Goal: Information Seeking & Learning: Check status

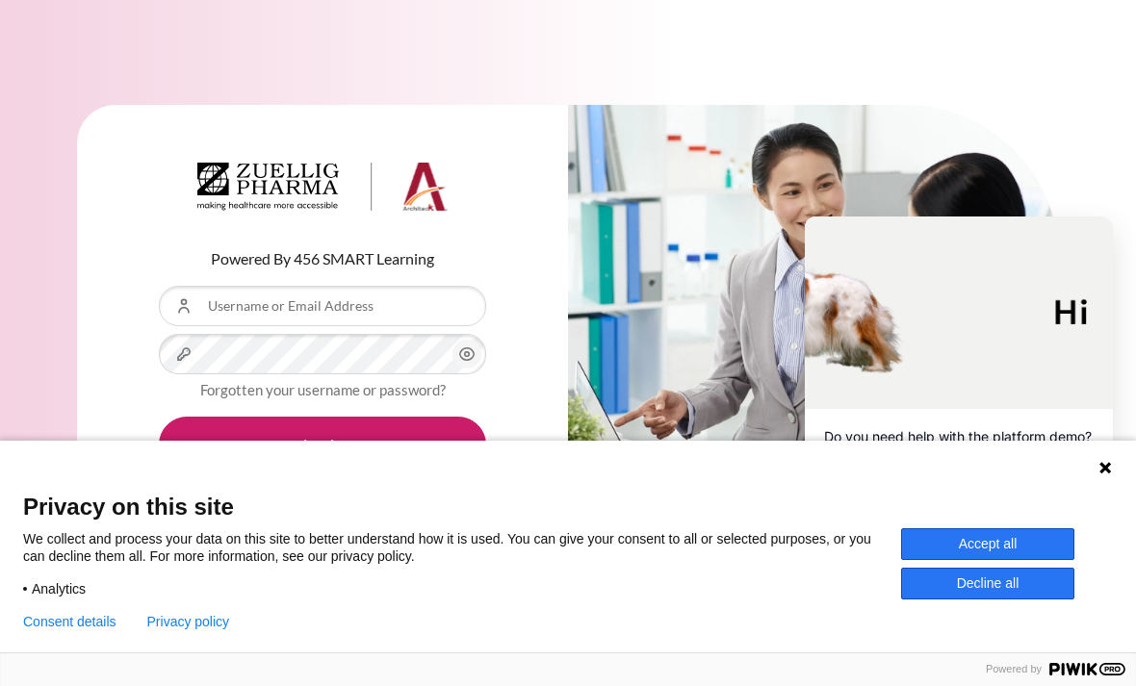
scroll to position [62, 0]
click at [965, 545] on button "Accept all" at bounding box center [987, 544] width 173 height 32
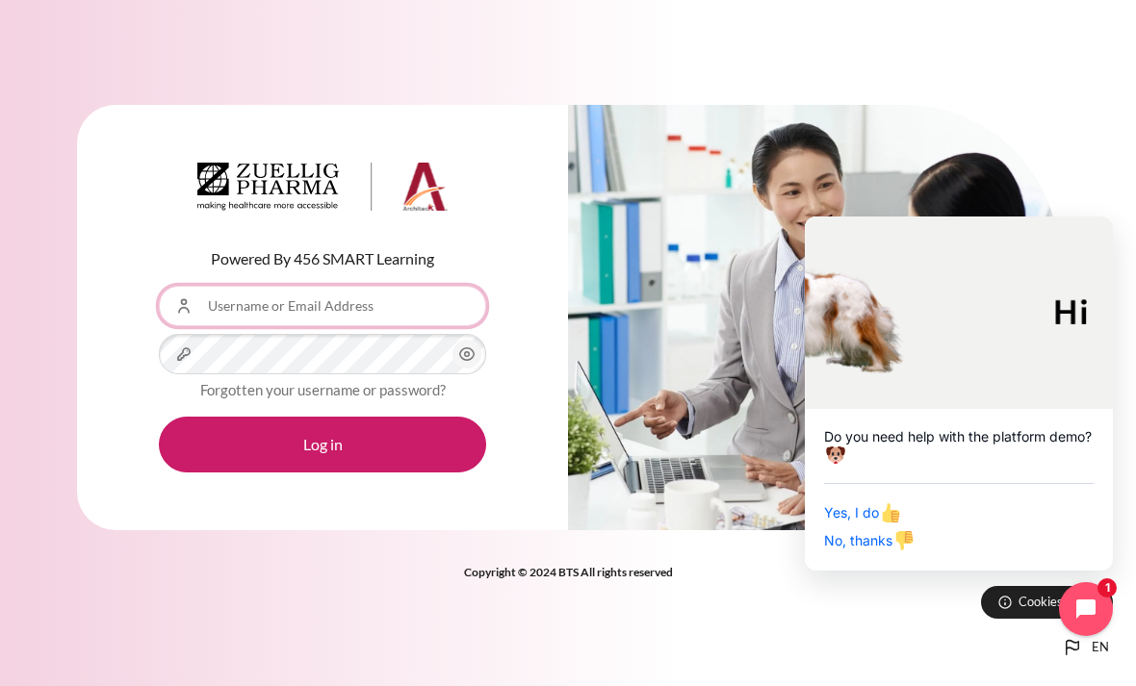
click at [242, 286] on input "Username or Email Address" at bounding box center [322, 306] width 327 height 40
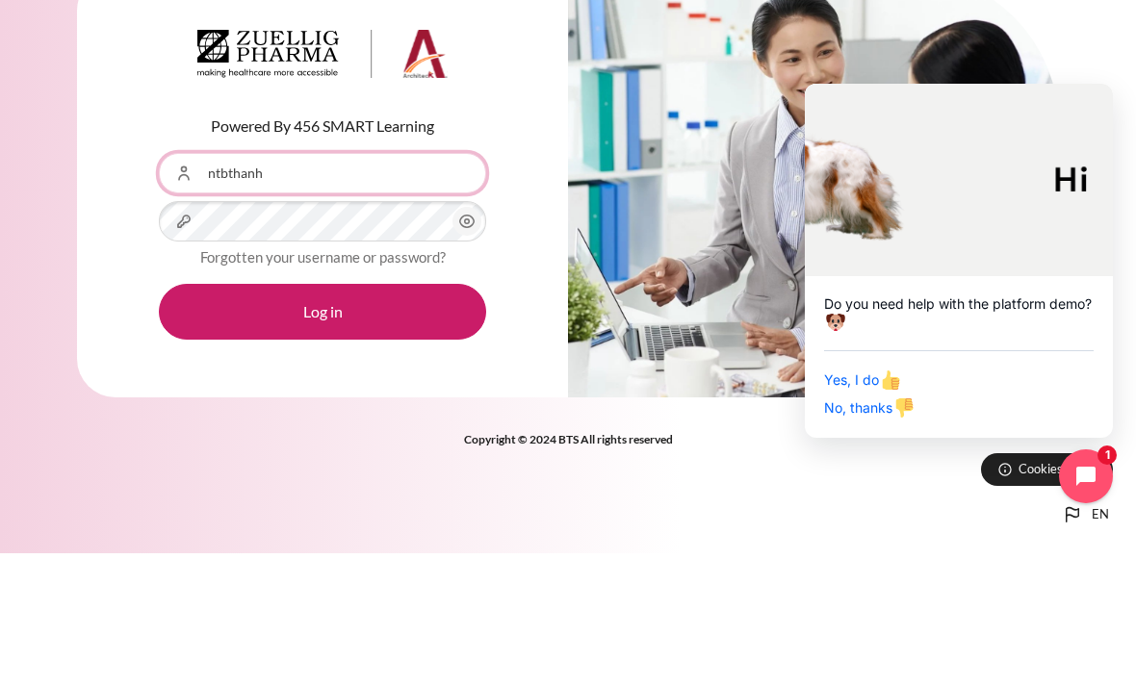
type input "ntbthanh"
click at [474, 343] on icon "Content" at bounding box center [466, 354] width 23 height 23
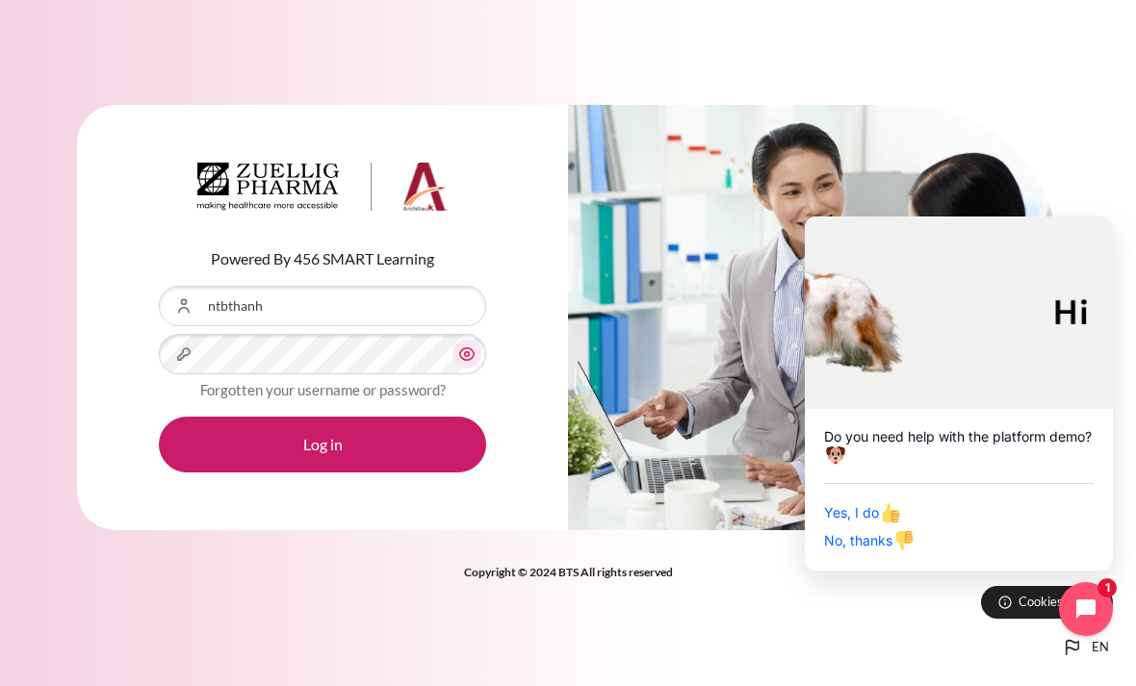
click at [342, 421] on button "Log in" at bounding box center [322, 445] width 327 height 56
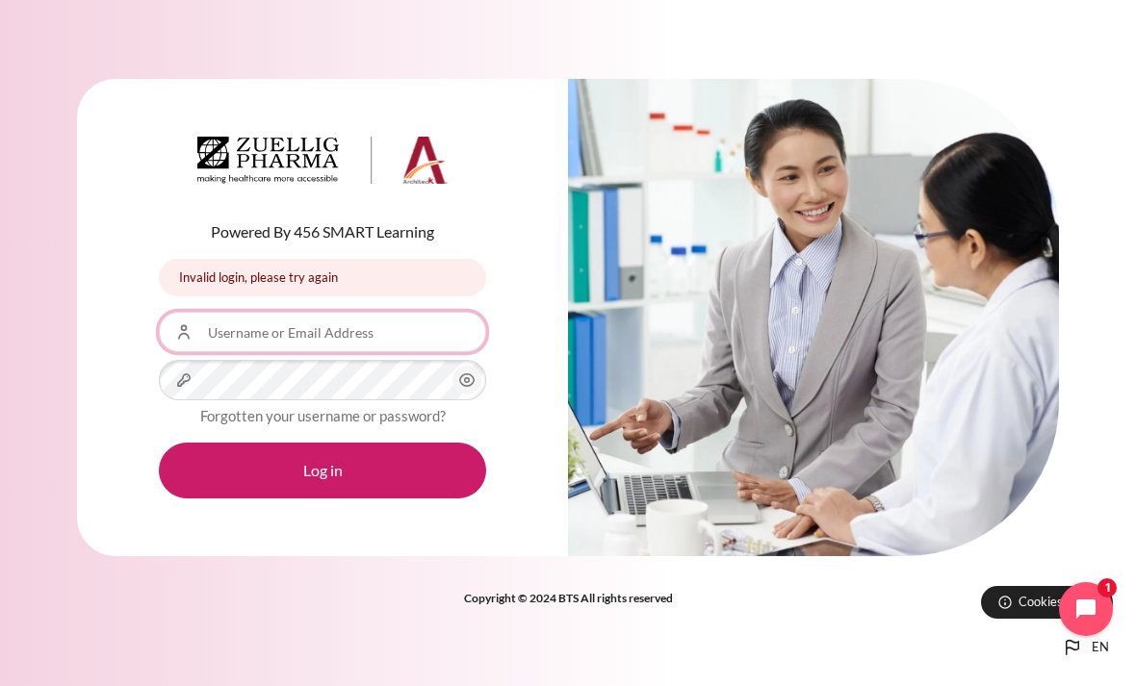
click at [255, 352] on input "Username or Email Address" at bounding box center [322, 332] width 327 height 40
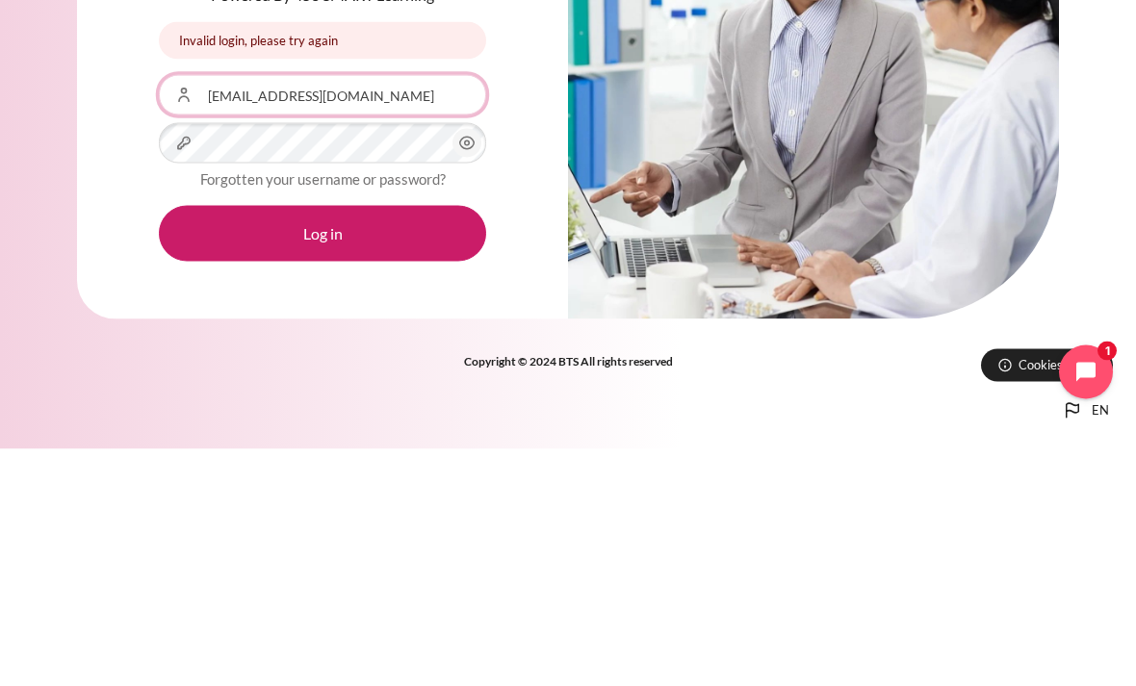
type input "[EMAIL_ADDRESS][DOMAIN_NAME]"
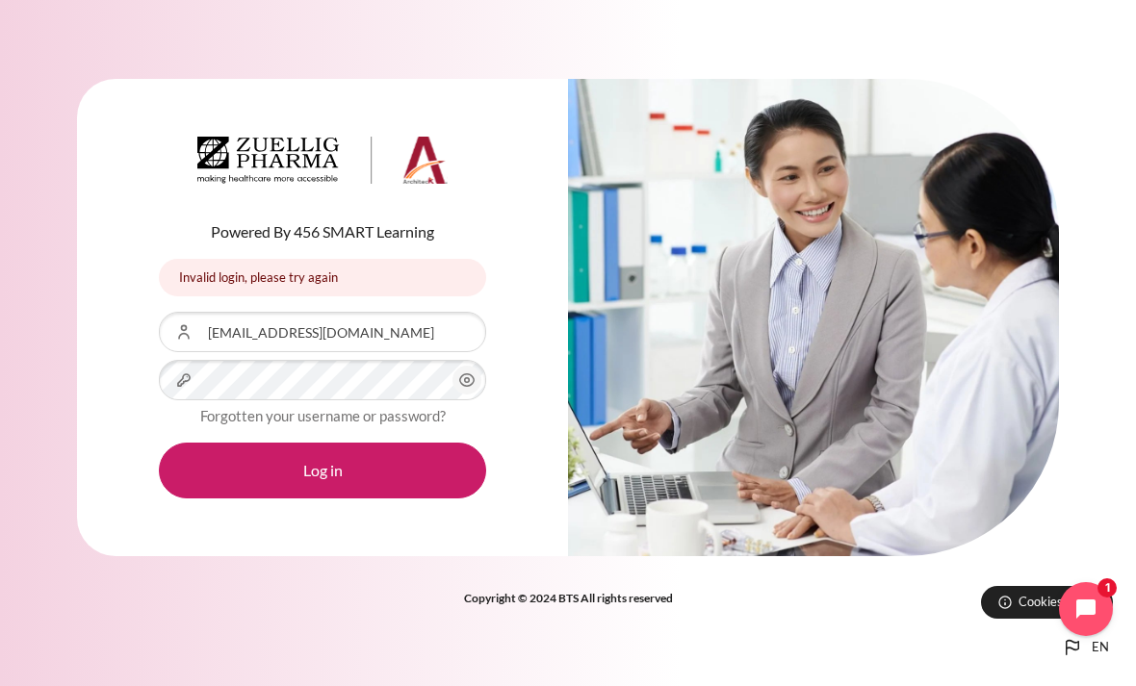
click at [332, 443] on button "Log in" at bounding box center [322, 471] width 327 height 56
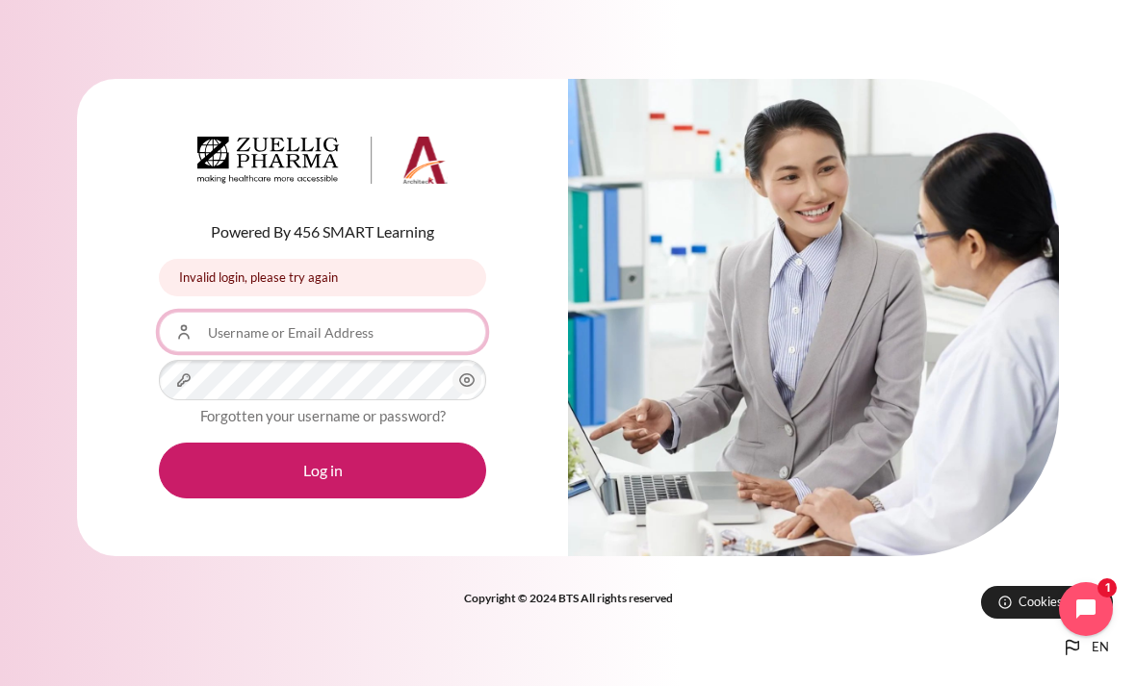
click at [274, 352] on input "Username or Email Address" at bounding box center [322, 332] width 327 height 40
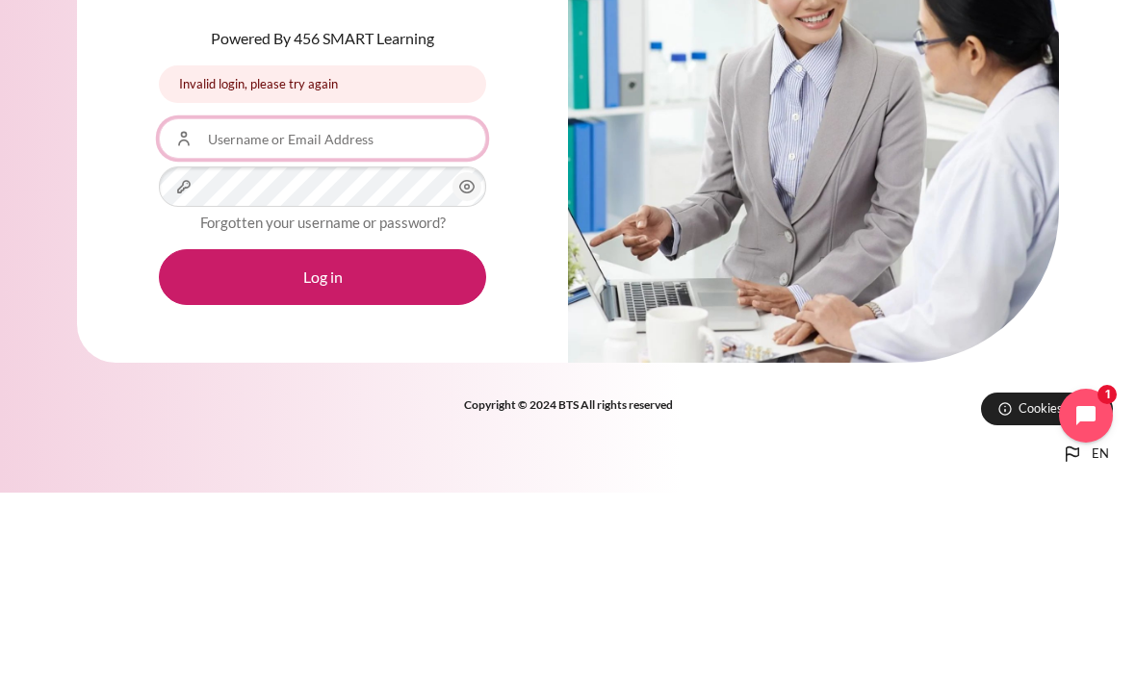
type input "[EMAIL_ADDRESS][DOMAIN_NAME]"
click at [322, 443] on button "Log in" at bounding box center [322, 471] width 327 height 56
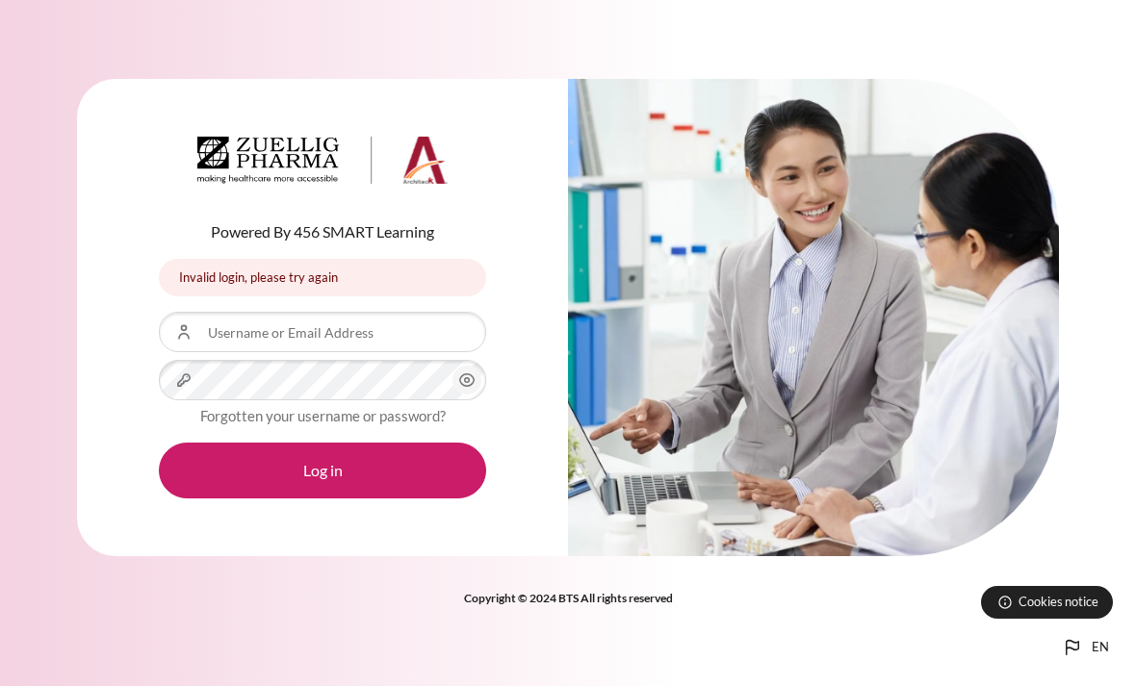
scroll to position [193, 0]
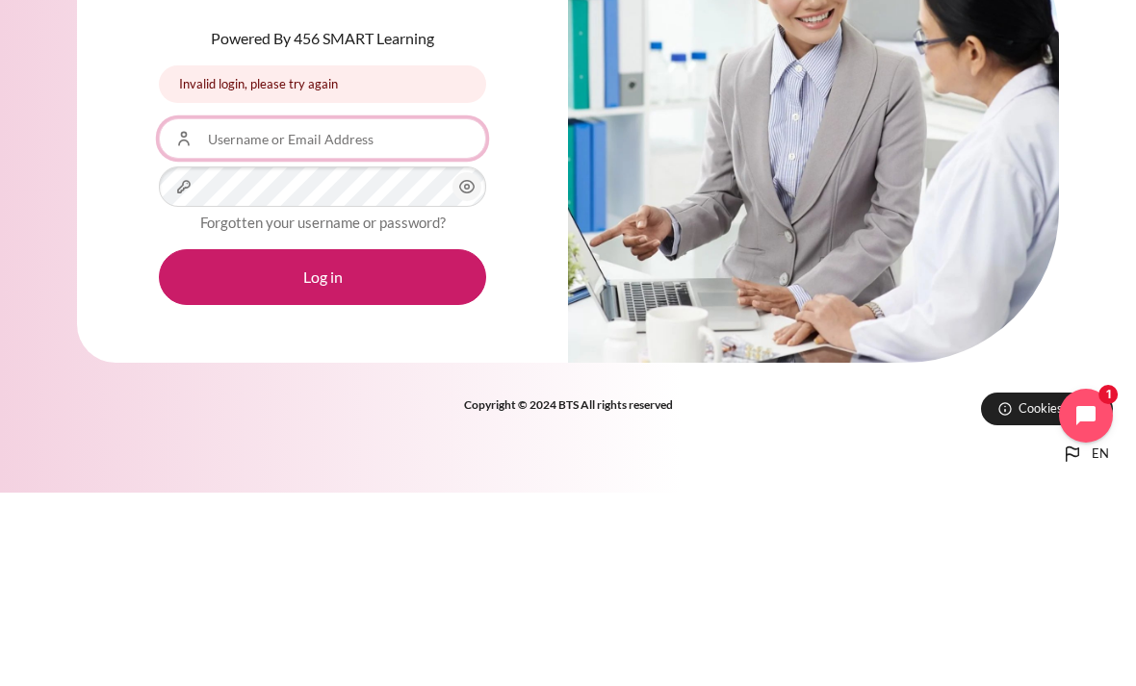
type input "[EMAIL_ADDRESS][DOMAIN_NAME]"
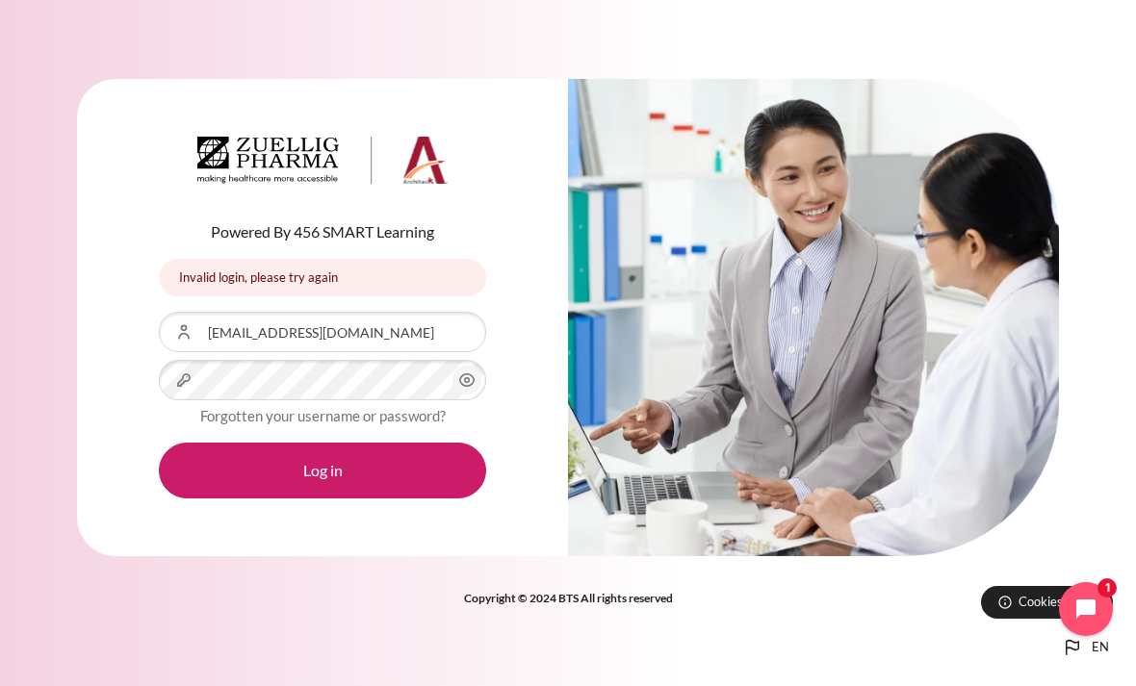
click at [465, 378] on circle "Content" at bounding box center [467, 380] width 5 height 5
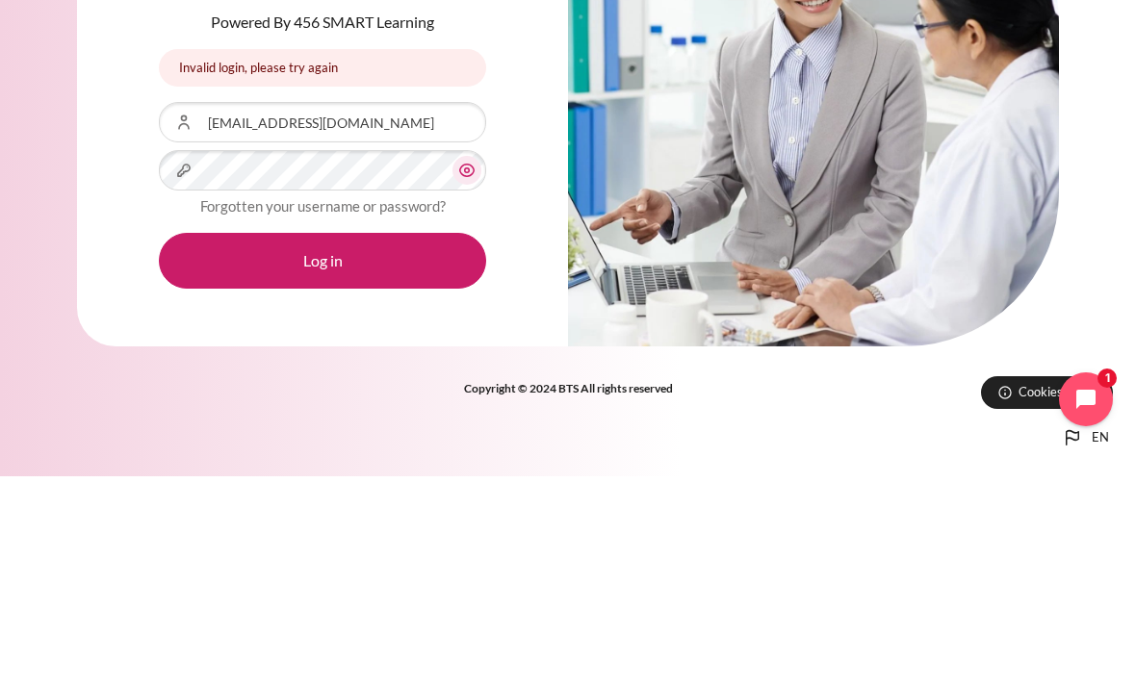
click at [342, 443] on button "Log in" at bounding box center [322, 471] width 327 height 56
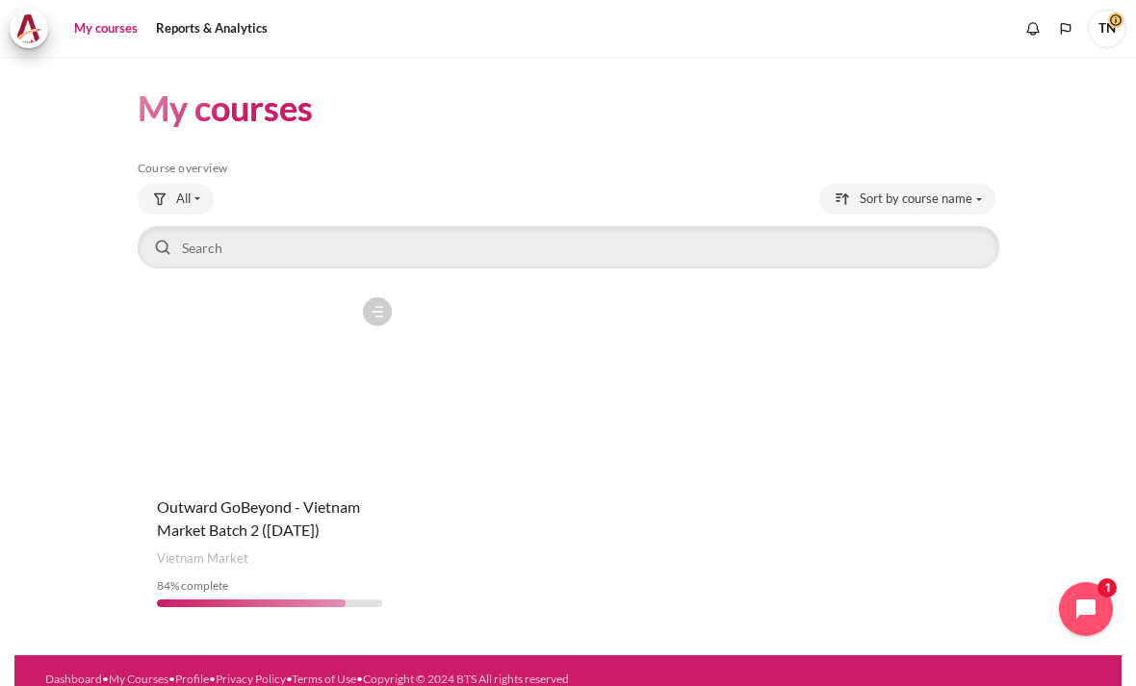
click at [195, 13] on link "Reports & Analytics" at bounding box center [211, 29] width 125 height 38
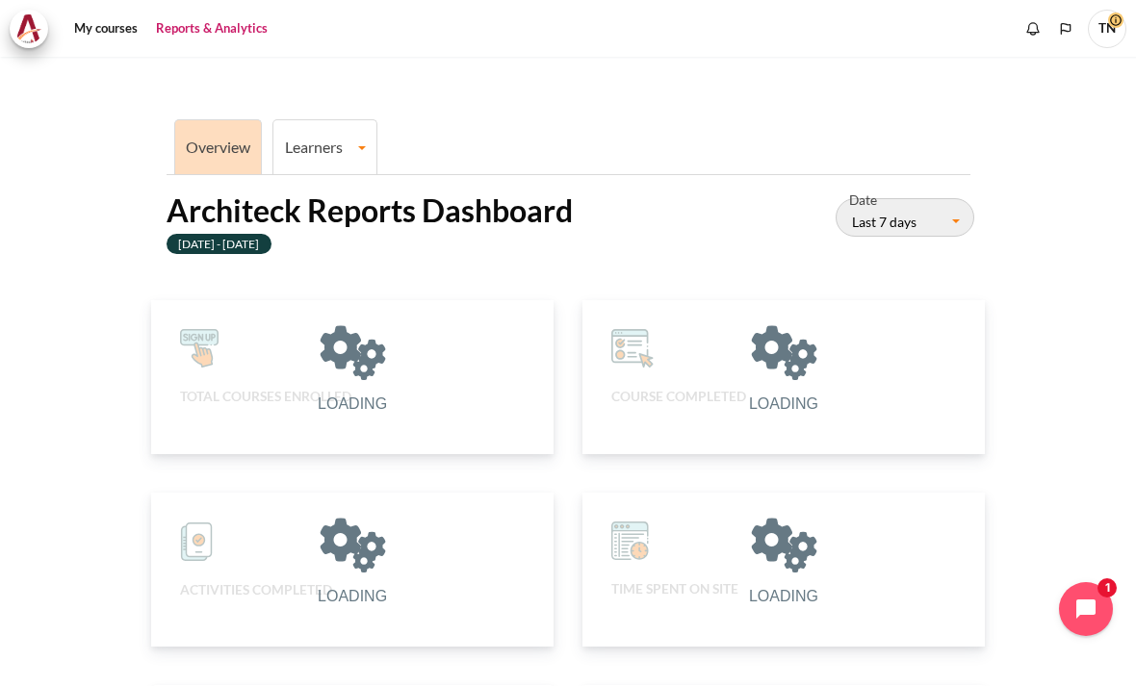
scroll to position [389, 392]
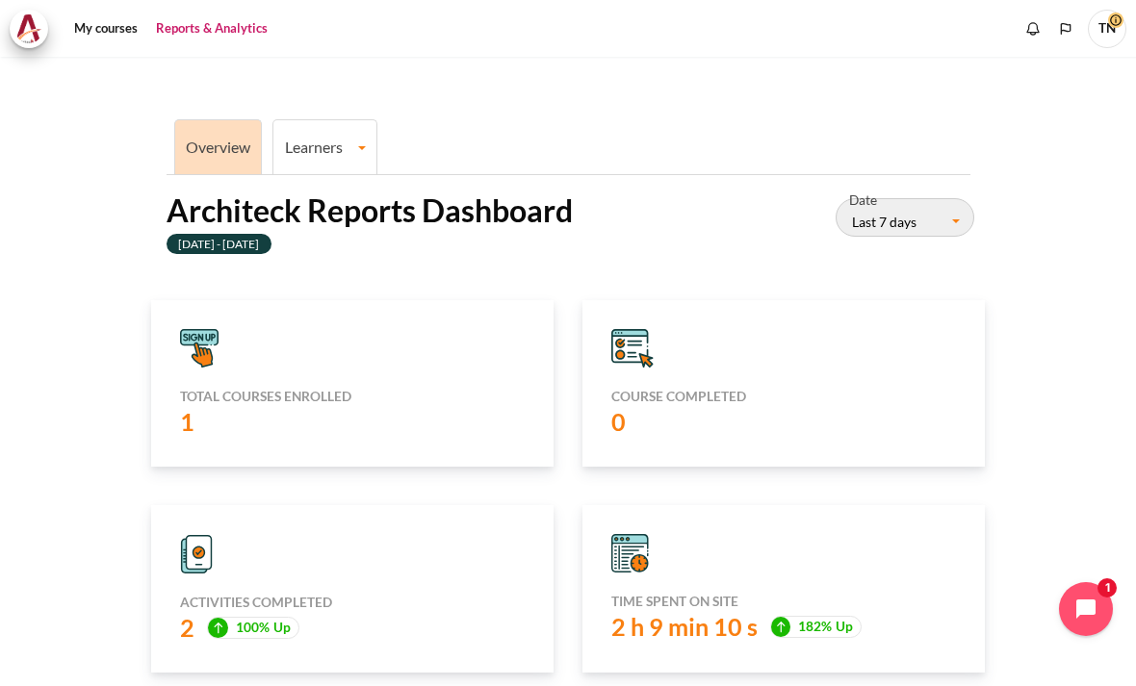
click at [311, 138] on link "Learners" at bounding box center [324, 147] width 103 height 18
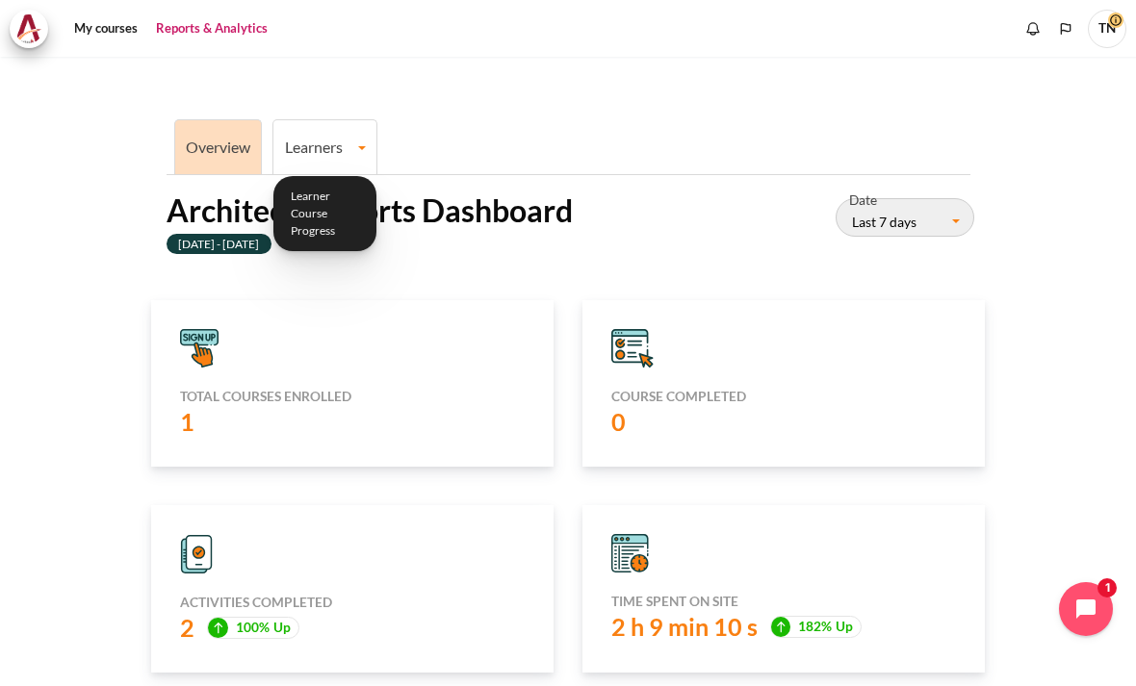
click at [302, 194] on link "Learner Course Progress" at bounding box center [325, 214] width 92 height 64
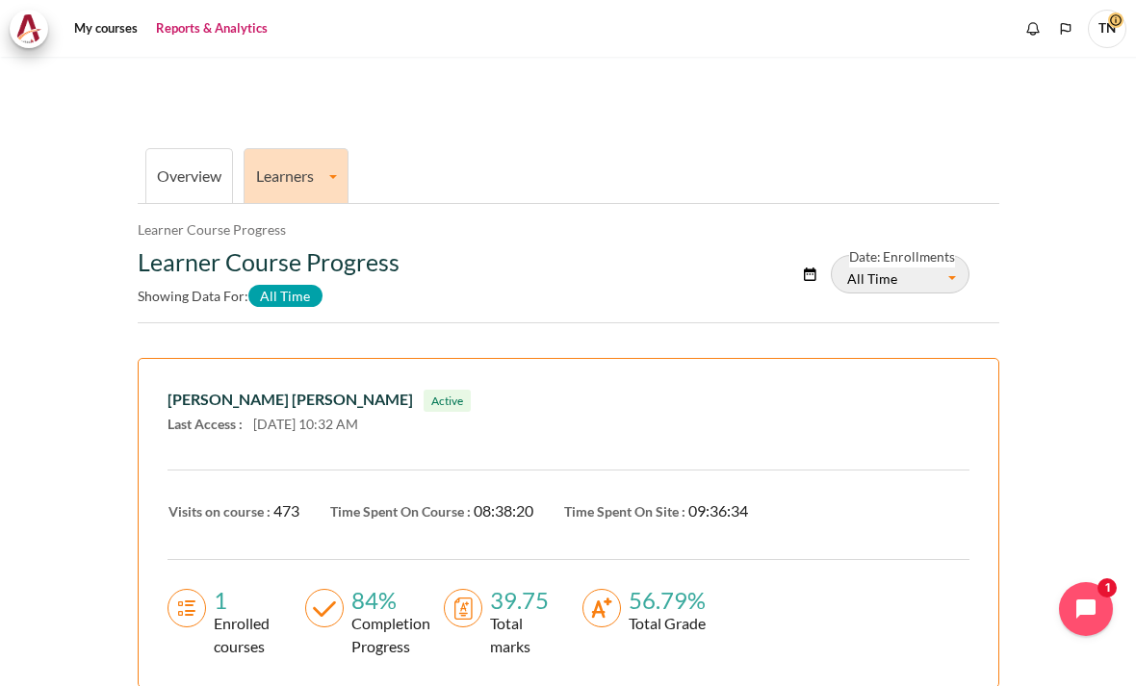
click at [186, 167] on link "Overview" at bounding box center [189, 176] width 64 height 18
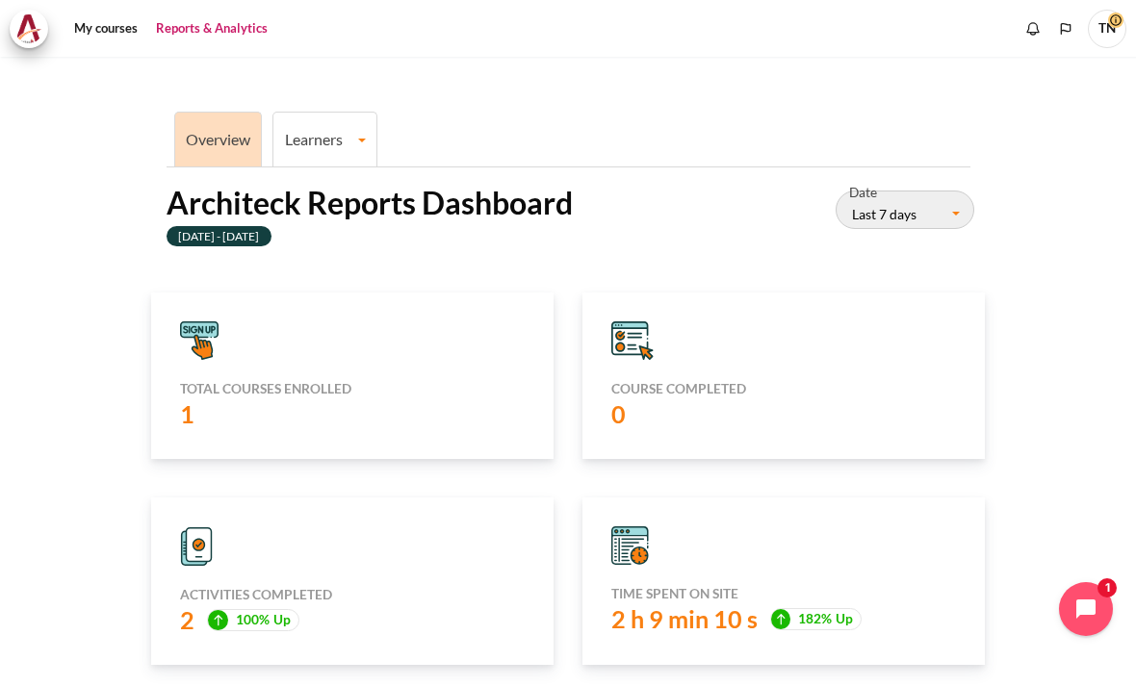
scroll to position [9, 0]
click at [320, 349] on div "Total courses enrolled 1" at bounding box center [352, 375] width 402 height 167
click at [204, 321] on icon "Content" at bounding box center [199, 328] width 37 height 15
click at [287, 397] on div "1" at bounding box center [352, 413] width 345 height 33
click at [326, 397] on div "1" at bounding box center [352, 413] width 345 height 33
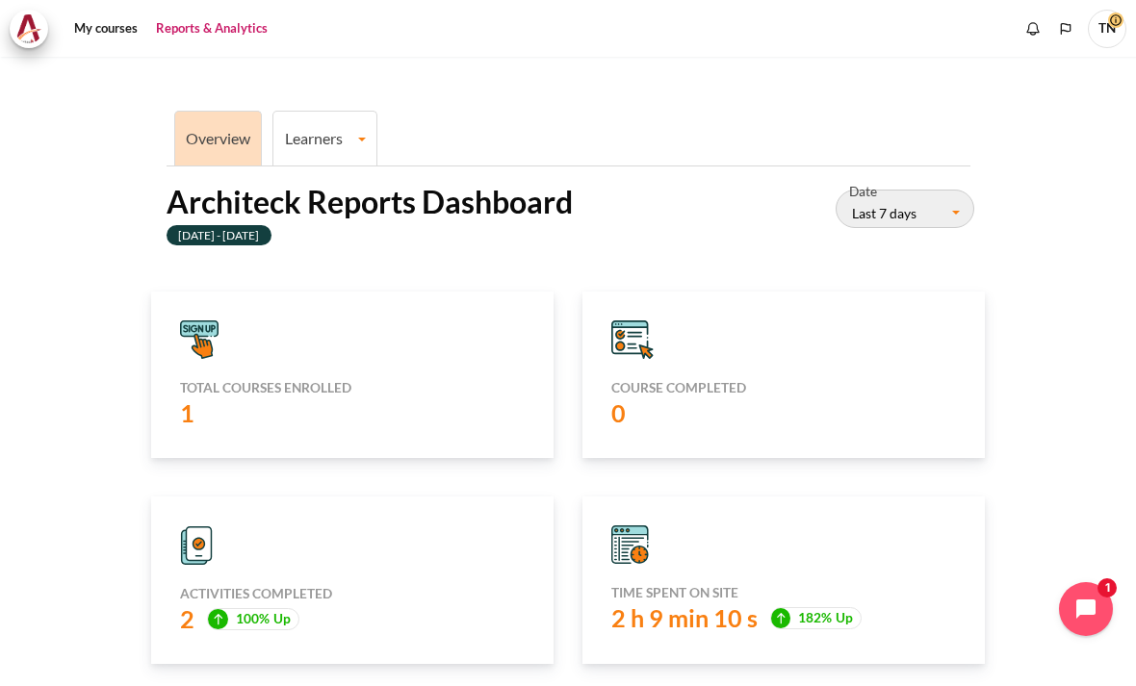
click at [695, 352] on div "Course completed 0" at bounding box center [783, 375] width 402 height 167
click at [957, 190] on button "Last 7 days" at bounding box center [904, 209] width 139 height 38
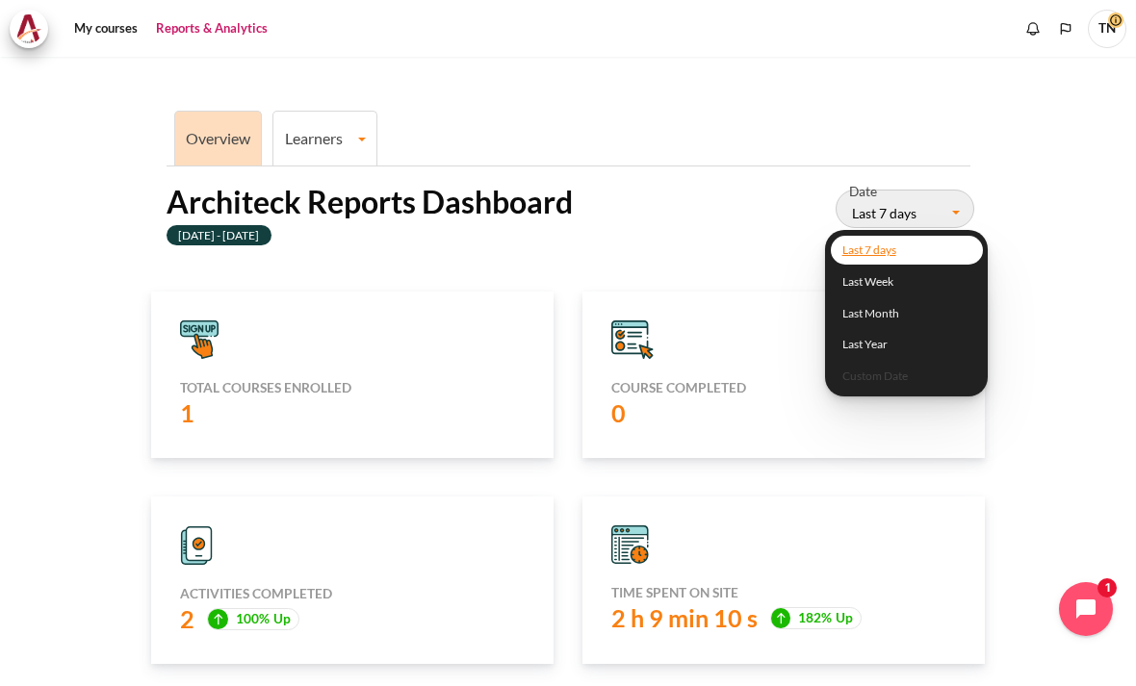
click at [1058, 245] on section "Overview Learners Learner Course Progress Architeck Reports Dashboard 05 Septem…" at bounding box center [567, 681] width 1107 height 1267
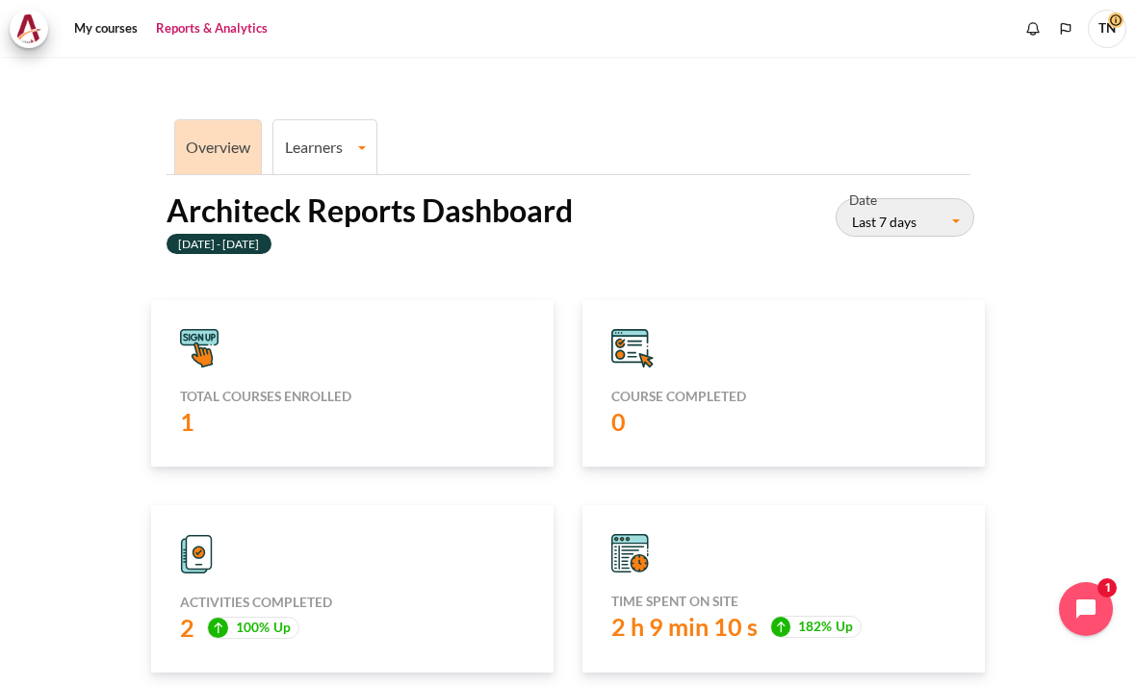
scroll to position [0, 0]
click at [115, 11] on link "My courses" at bounding box center [105, 29] width 77 height 38
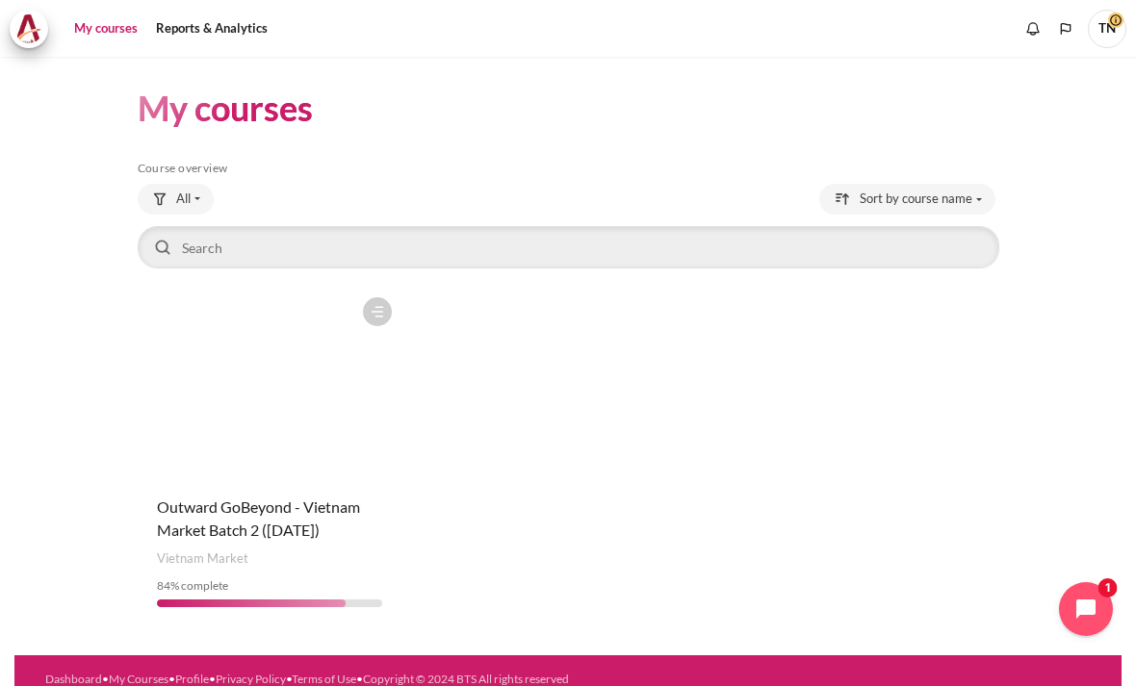
scroll to position [42, 0]
click at [197, 346] on figure "Content" at bounding box center [270, 384] width 264 height 192
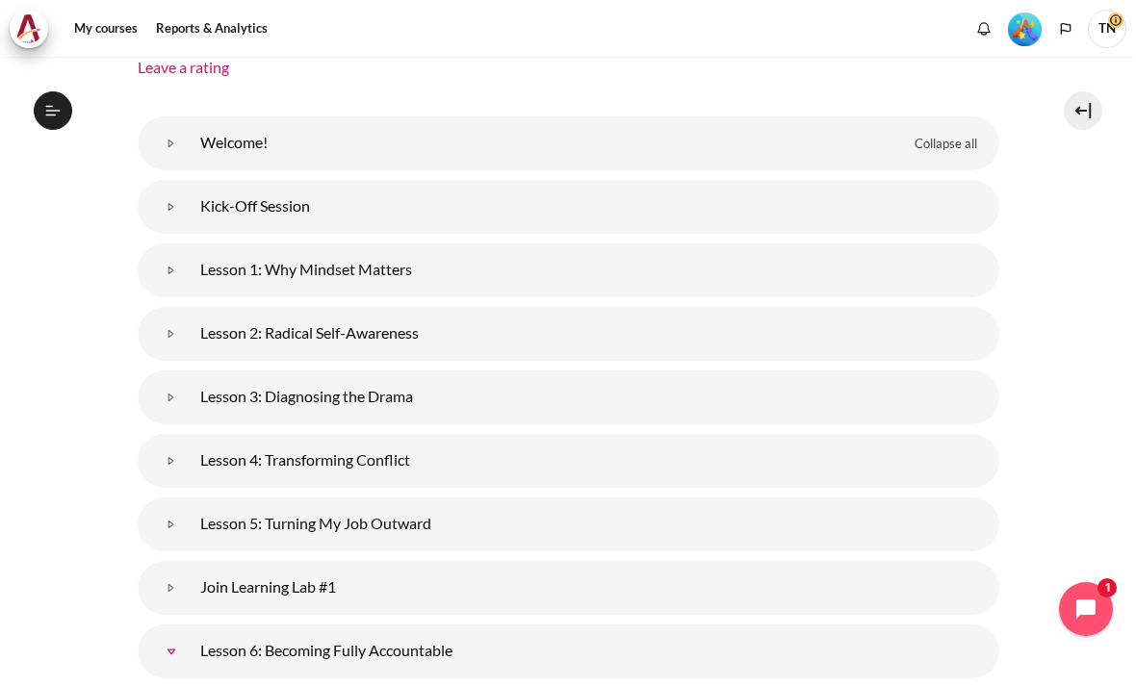
click at [191, 290] on link "Lesson 1: Why Mindset Matters" at bounding box center [171, 270] width 38 height 38
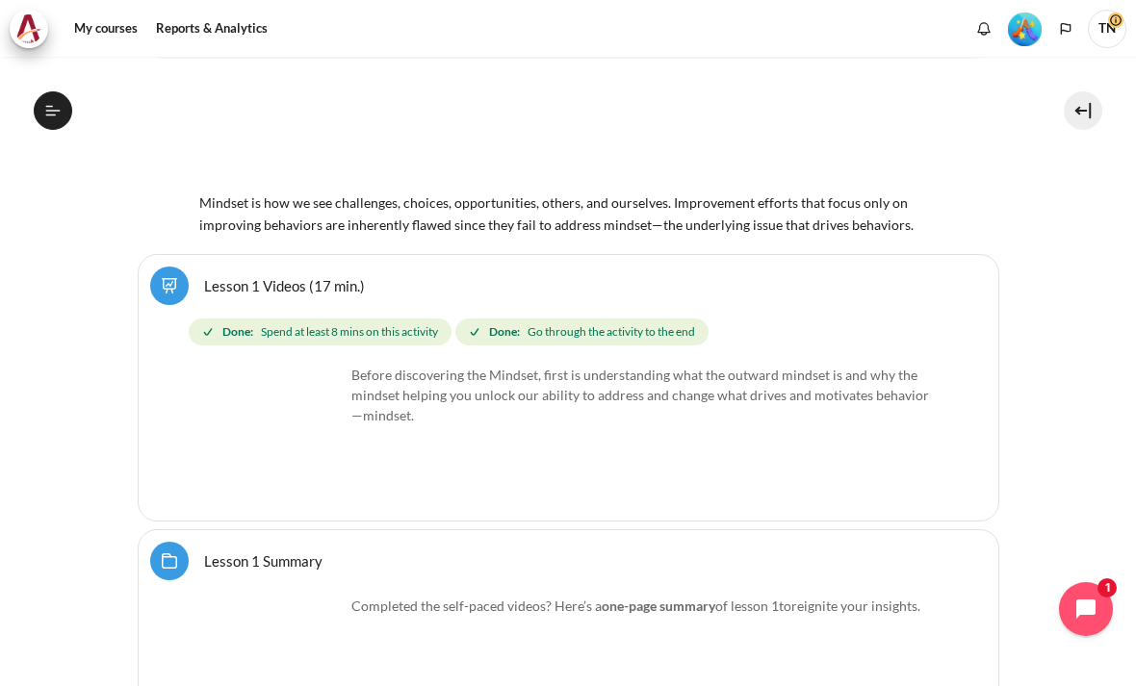
click at [260, 453] on img "Content" at bounding box center [272, 437] width 144 height 144
